Goal: Task Accomplishment & Management: Complete application form

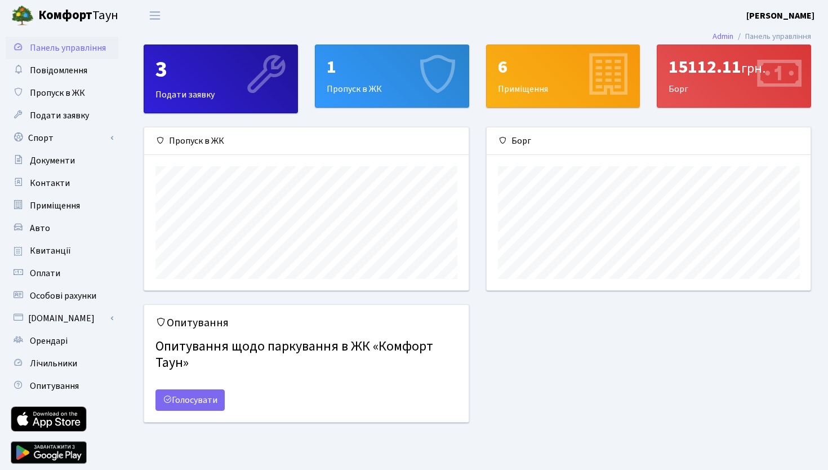
scroll to position [163, 324]
click at [52, 334] on span "Орендарі" at bounding box center [49, 340] width 38 height 12
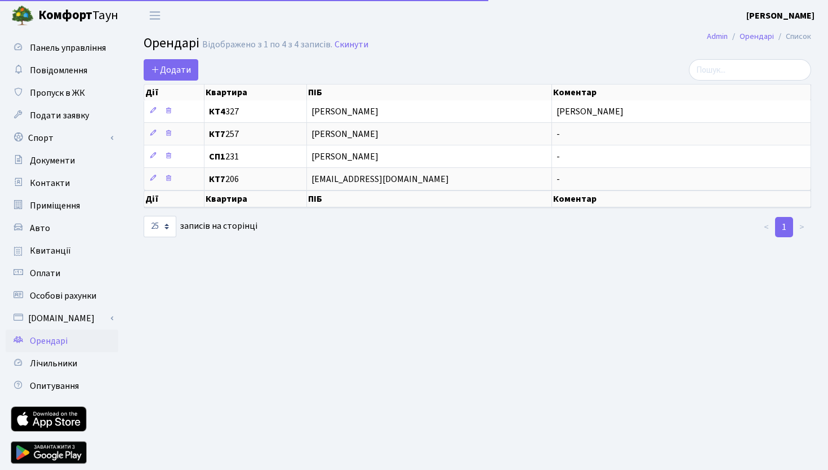
select select "25"
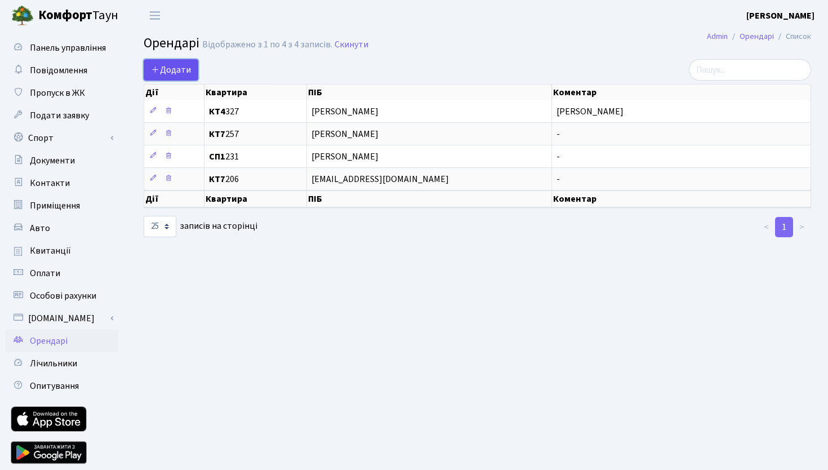
click at [176, 70] on span "Додати" at bounding box center [171, 70] width 40 height 12
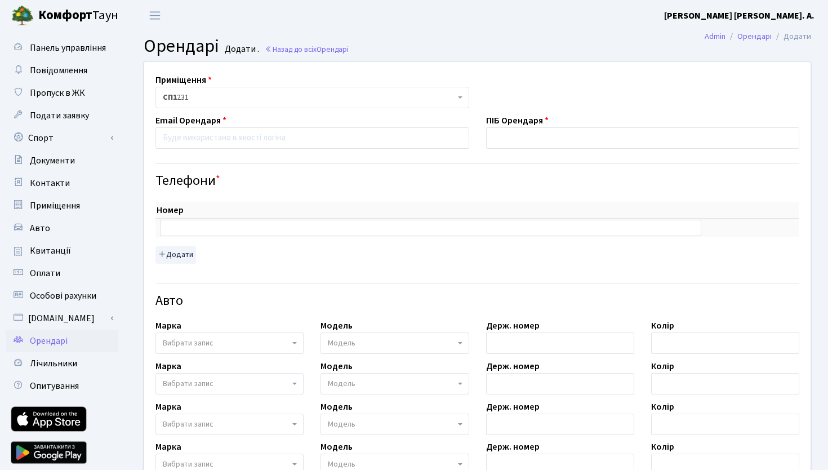
click at [202, 99] on span "СП1 231" at bounding box center [309, 97] width 292 height 11
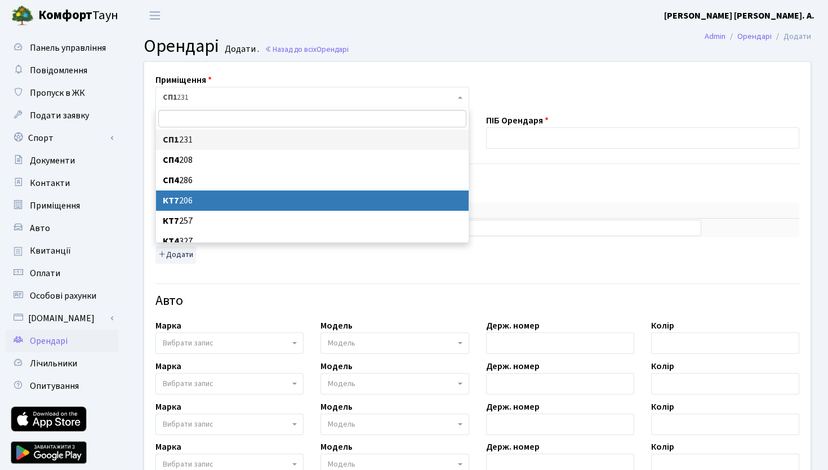
scroll to position [9, 0]
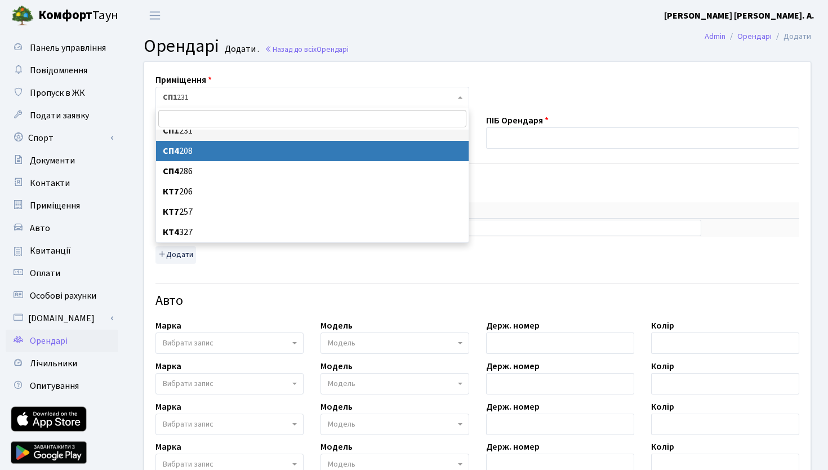
select select "21236"
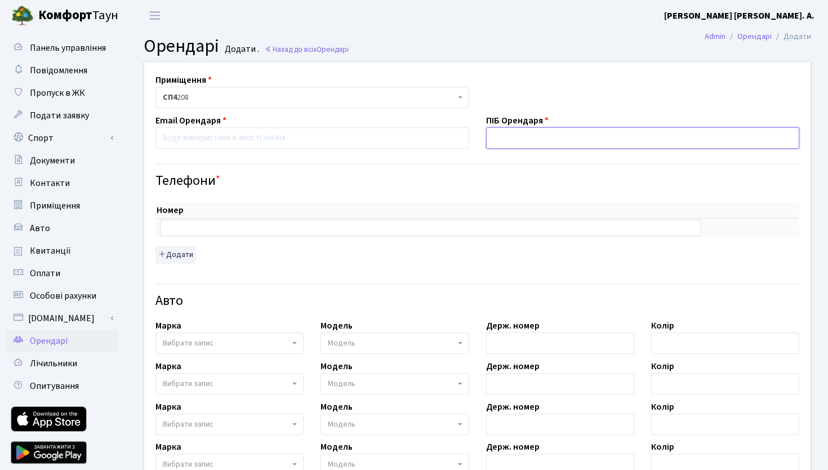
click at [525, 133] on input "text" at bounding box center [643, 137] width 314 height 21
click at [297, 142] on input "email" at bounding box center [312, 137] width 314 height 21
paste input "[EMAIL_ADDRESS][PERSON_NAME][DOMAIN_NAME]"
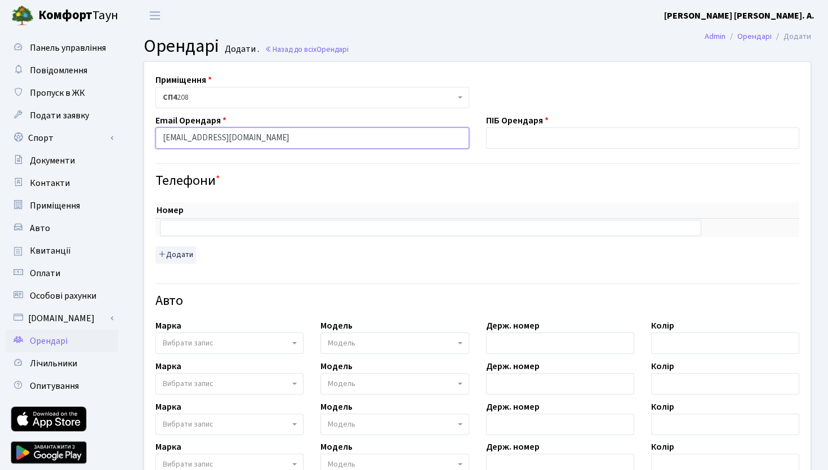
type input "[EMAIL_ADDRESS][PERSON_NAME][DOMAIN_NAME]"
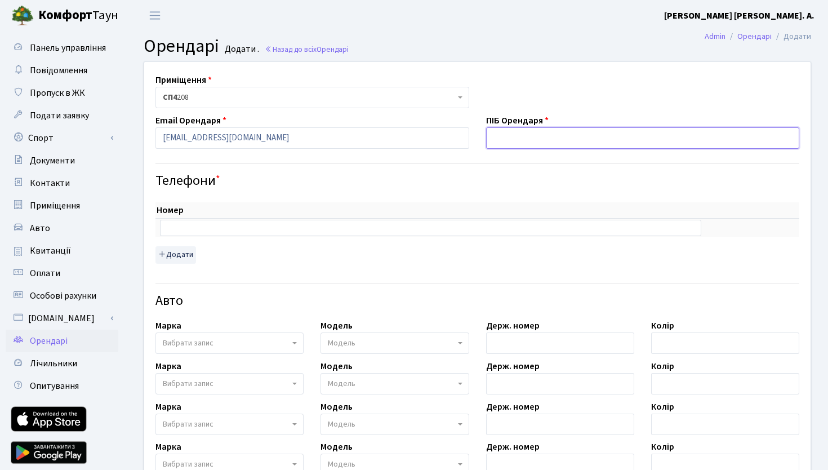
click at [556, 141] on input "text" at bounding box center [643, 137] width 314 height 21
click at [514, 139] on input "Перих Ніна" at bounding box center [643, 137] width 314 height 21
click at [528, 137] on input "[PERSON_NAME]" at bounding box center [643, 137] width 314 height 21
click at [550, 142] on input "[PERSON_NAME]" at bounding box center [643, 137] width 314 height 21
type input "[PERSON_NAME]"
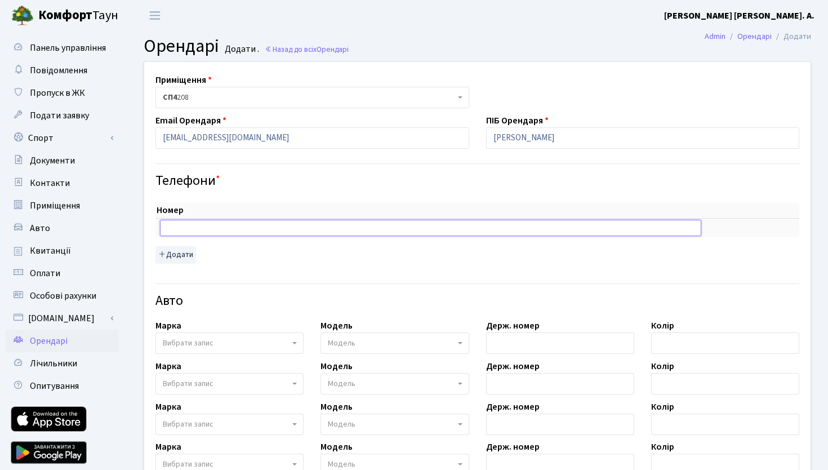
click at [266, 233] on input "text" at bounding box center [430, 228] width 541 height 16
type input "0977992678"
click at [246, 348] on span "Вибрати запис" at bounding box center [226, 342] width 127 height 11
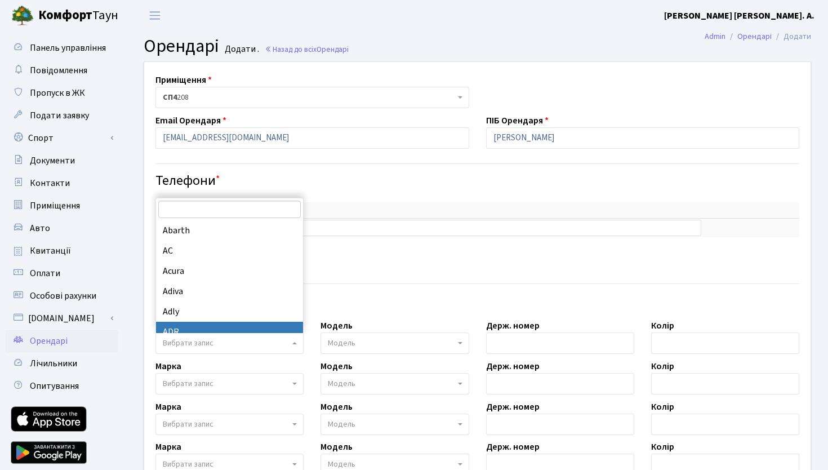
click at [538, 189] on div "Номер sort item delete item 0977992678 sort item delete item Додати" at bounding box center [477, 229] width 660 height 80
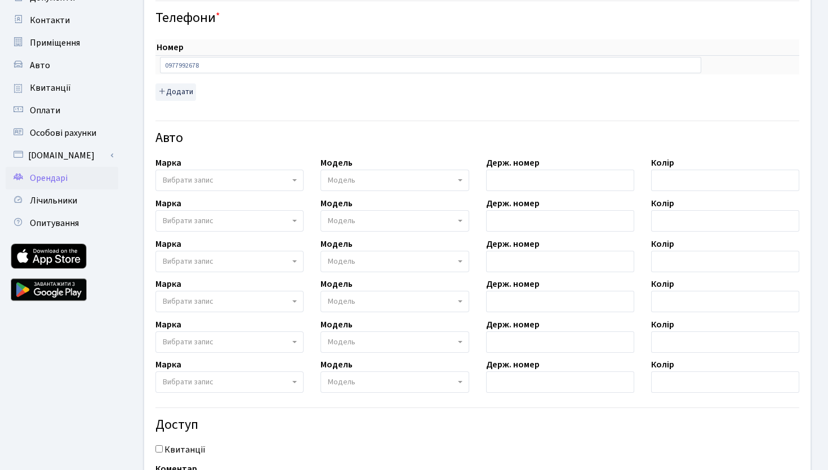
scroll to position [289, 0]
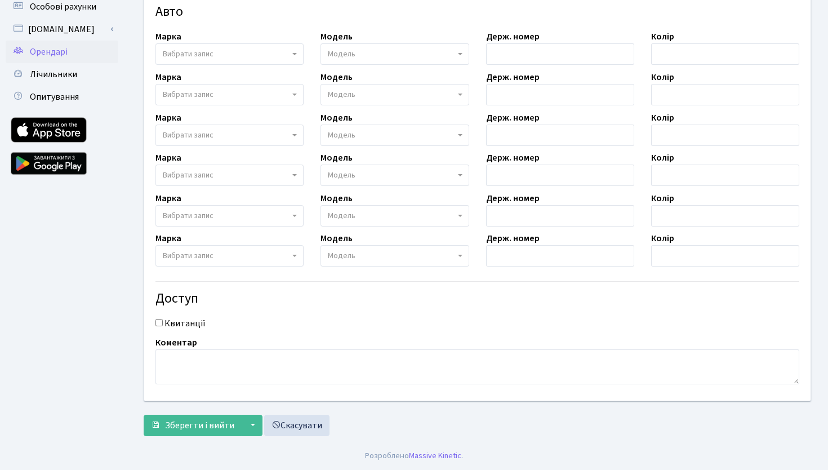
click at [160, 321] on input "Квитанції" at bounding box center [158, 322] width 7 height 7
checkbox input "true"
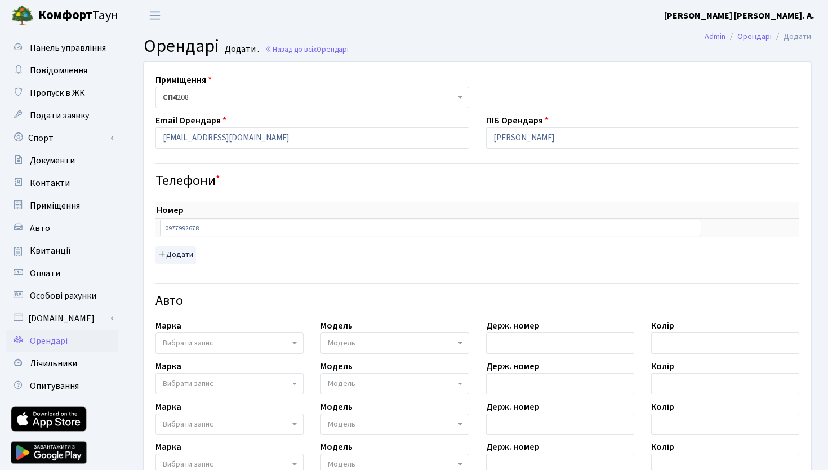
click at [271, 180] on h4 "Телефони *" at bounding box center [477, 181] width 644 height 16
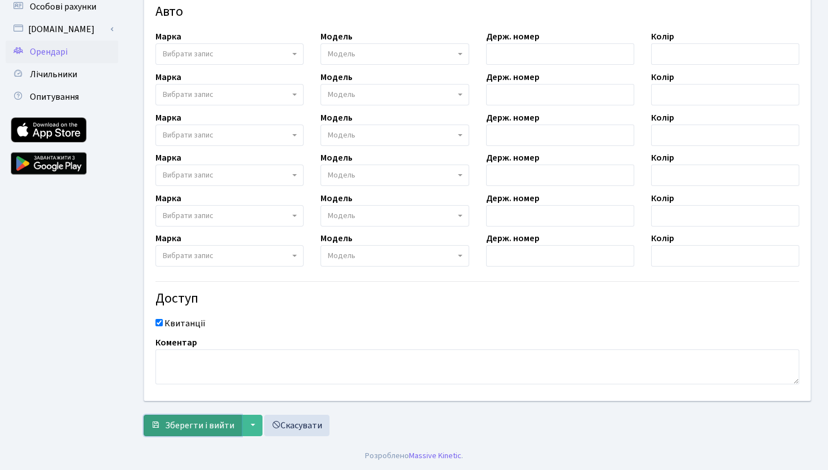
click at [194, 424] on span "Зберегти і вийти" at bounding box center [199, 425] width 69 height 12
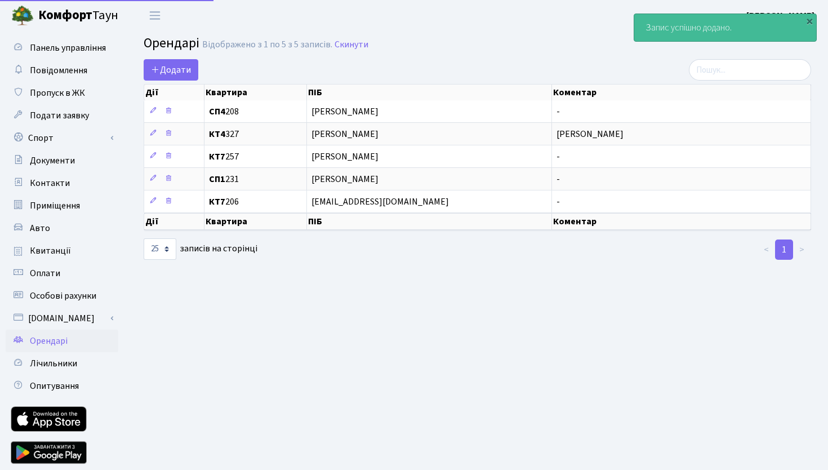
select select "25"
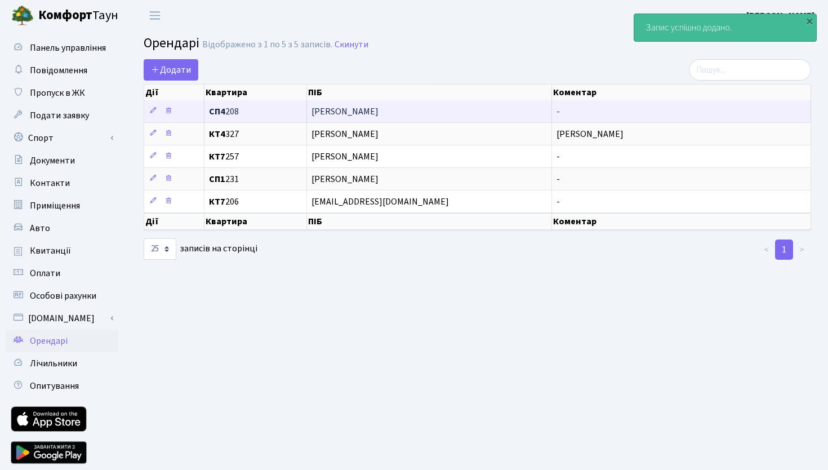
click at [337, 109] on span "[PERSON_NAME]" at bounding box center [429, 111] width 236 height 9
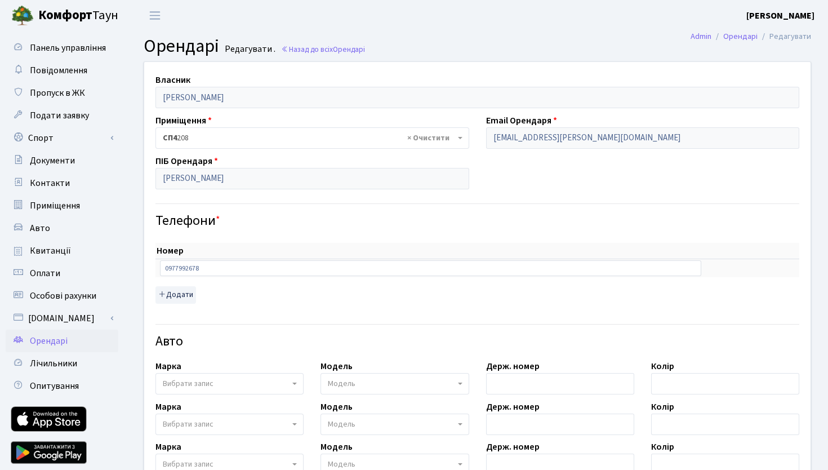
click at [566, 182] on div "Власник [PERSON_NAME] Приміщення - <b>СП1</b>&nbsp;&nbsp;&nbsp;231 <b>СП4</b>&n…" at bounding box center [477, 396] width 683 height 668
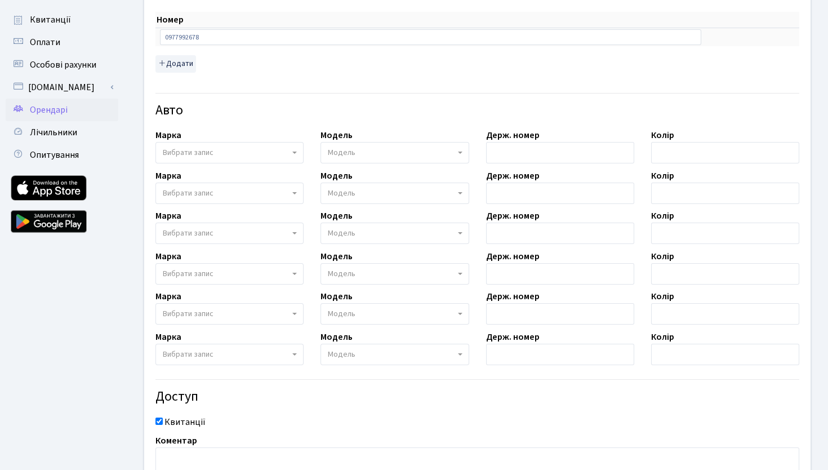
scroll to position [238, 0]
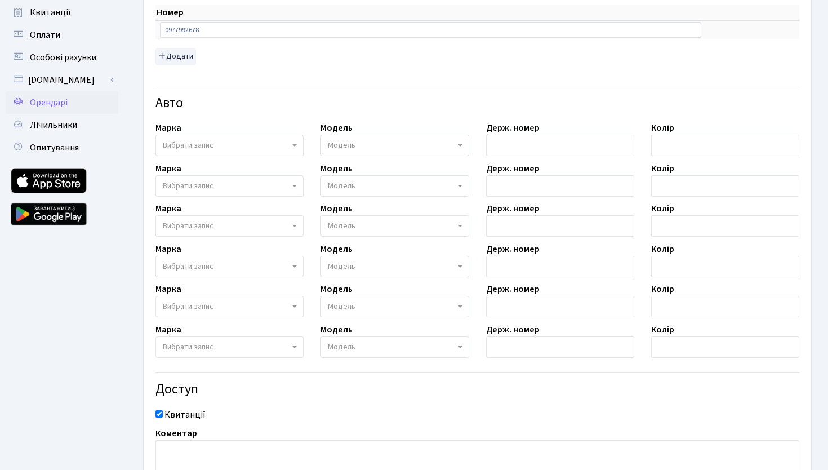
click at [252, 145] on span "Вибрати запис" at bounding box center [226, 145] width 127 height 11
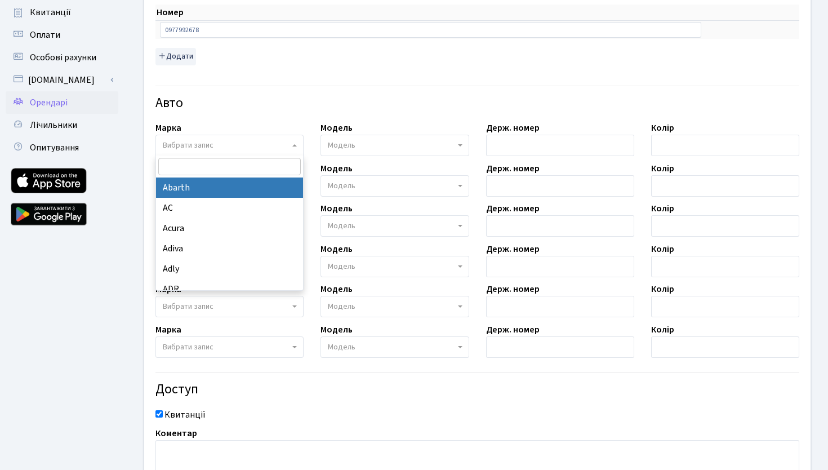
type input "д"
type input "lex"
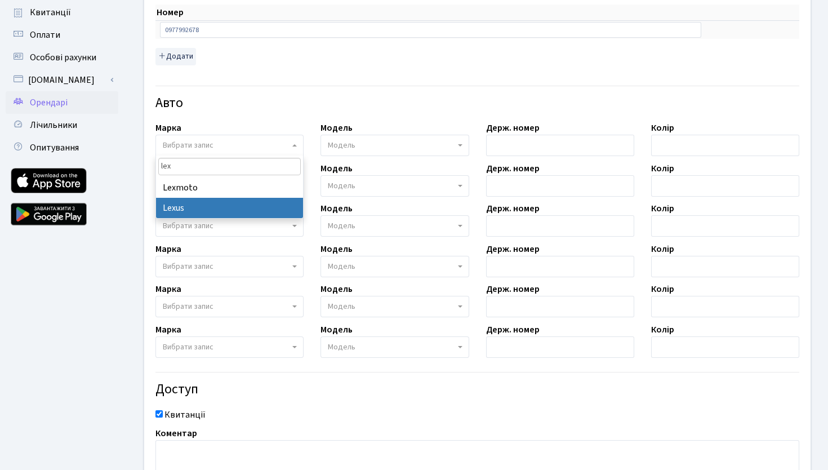
select select "76"
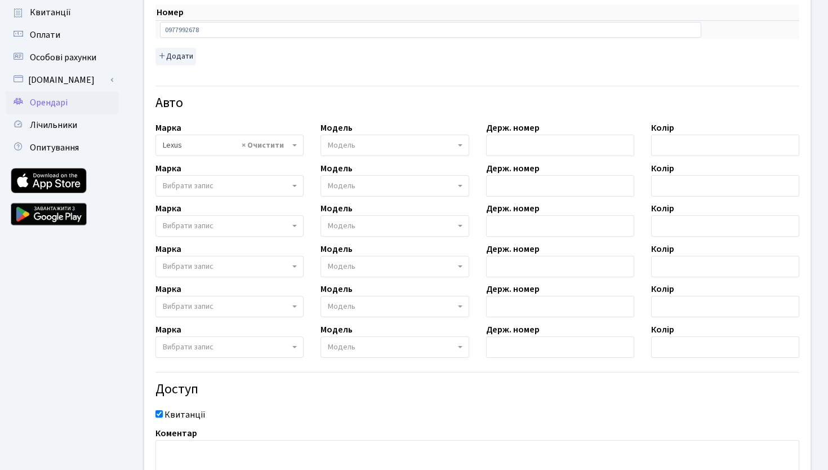
click at [348, 147] on span "Модель" at bounding box center [342, 145] width 28 height 11
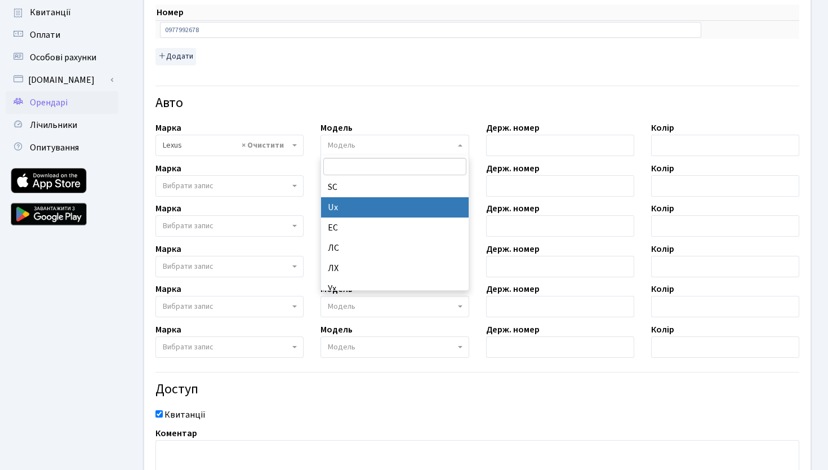
select select "4149"
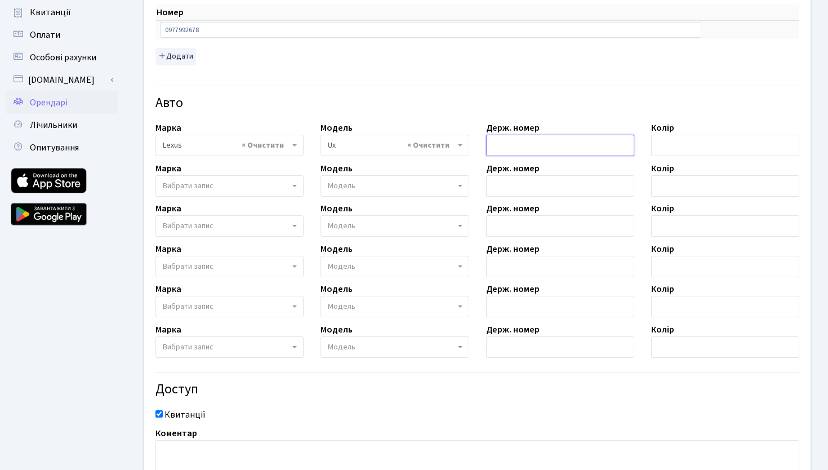
click at [520, 141] on input "text" at bounding box center [560, 145] width 148 height 21
click at [672, 148] on input "text" at bounding box center [725, 145] width 148 height 21
type input "x"
type input "чорний"
click at [578, 141] on input "text" at bounding box center [560, 145] width 148 height 21
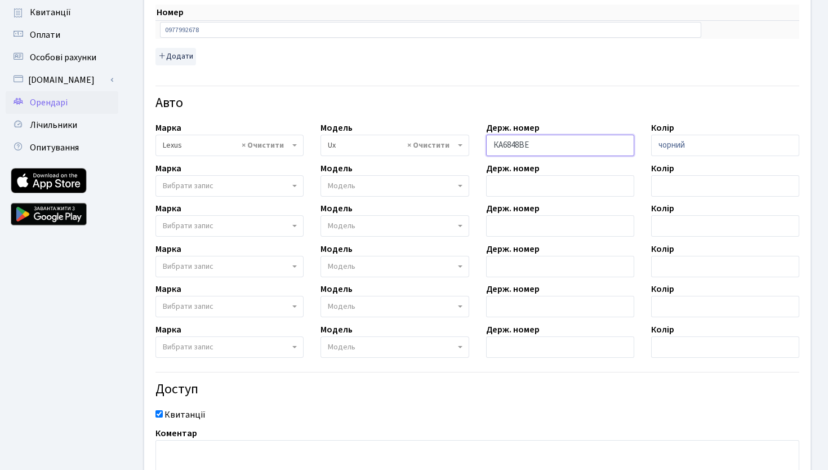
scroll to position [329, 0]
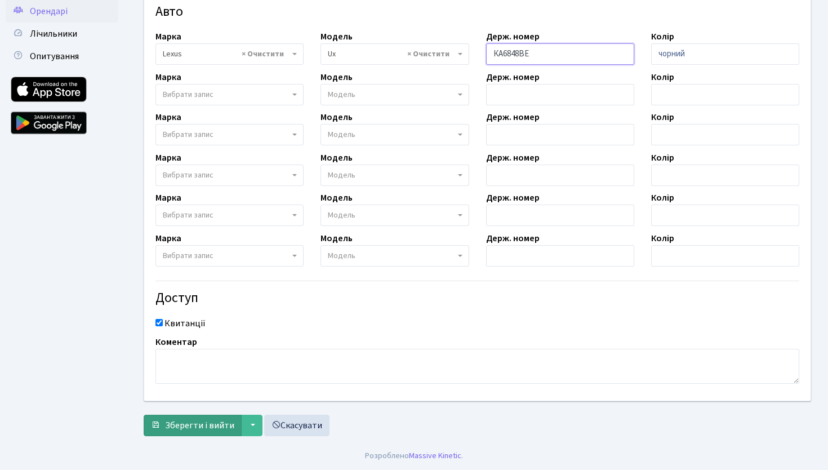
type input "КА6848ВЕ"
click at [203, 418] on button "Зберегти і вийти" at bounding box center [193, 424] width 98 height 21
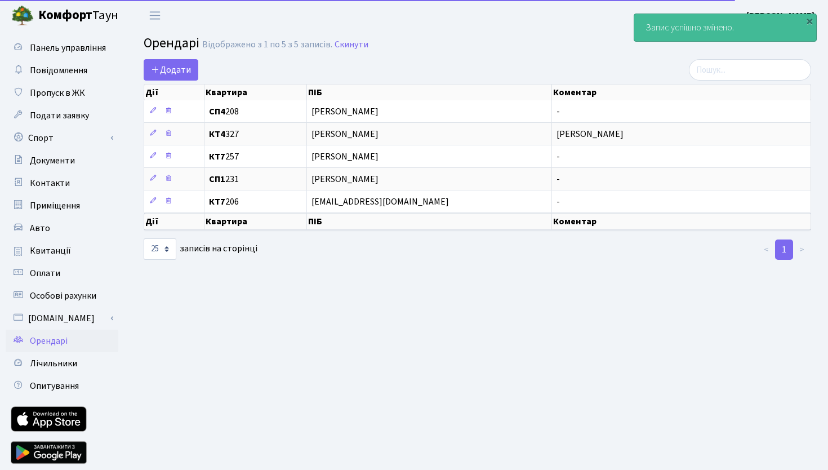
select select "25"
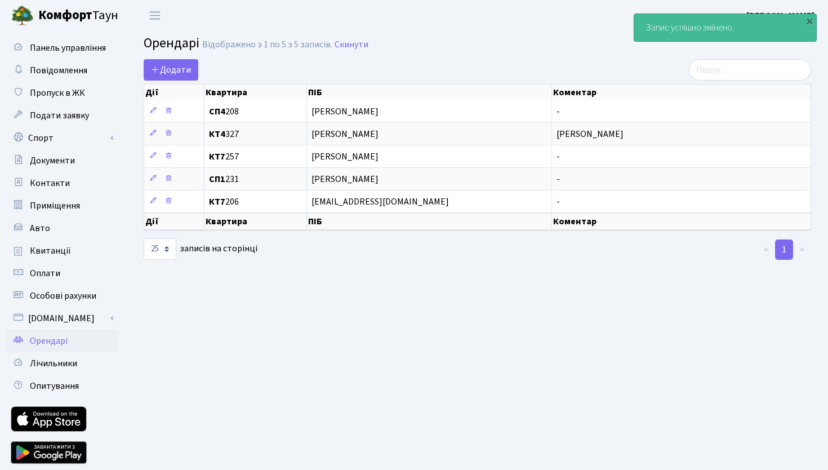
click at [438, 40] on h2 "Орендарі Відображено з 1 по 5 з 5 записів. Скинути" at bounding box center [477, 44] width 667 height 19
